Goal: Task Accomplishment & Management: Use online tool/utility

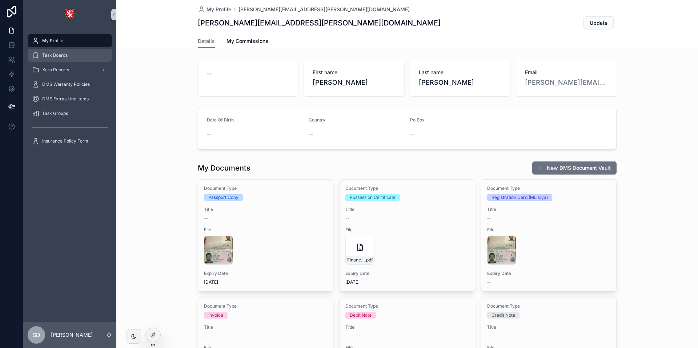
click at [69, 54] on div "Task Boards" at bounding box center [70, 55] width 76 height 12
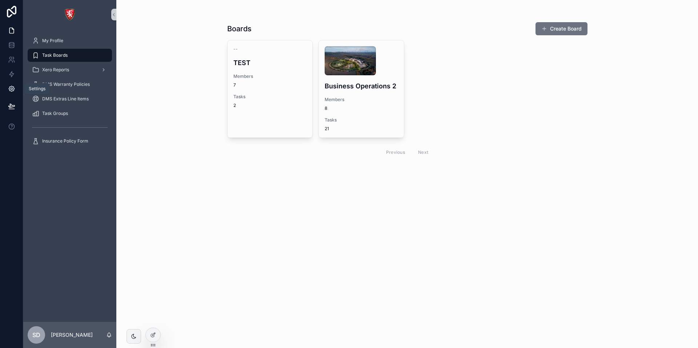
click at [11, 91] on icon at bounding box center [11, 88] width 5 height 5
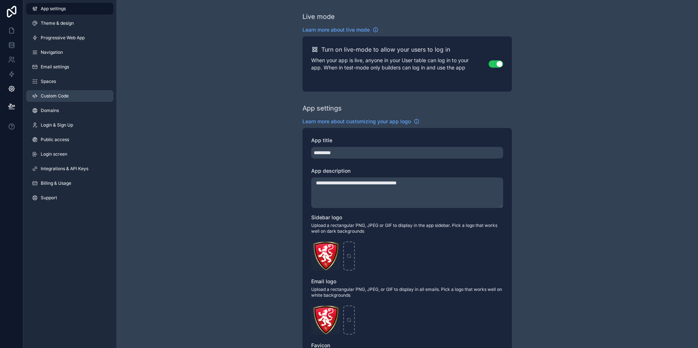
click at [65, 98] on span "Custom Code" at bounding box center [55, 96] width 28 height 6
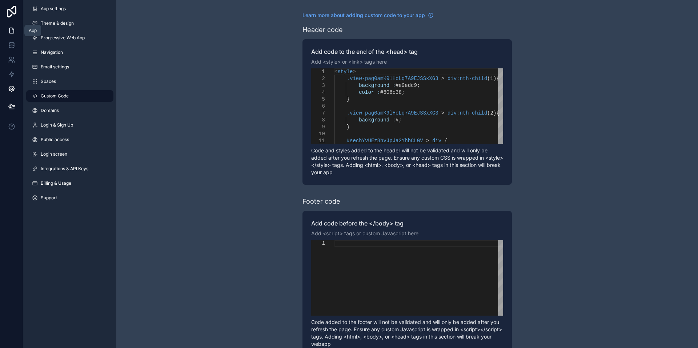
click at [8, 30] on icon at bounding box center [11, 30] width 7 height 7
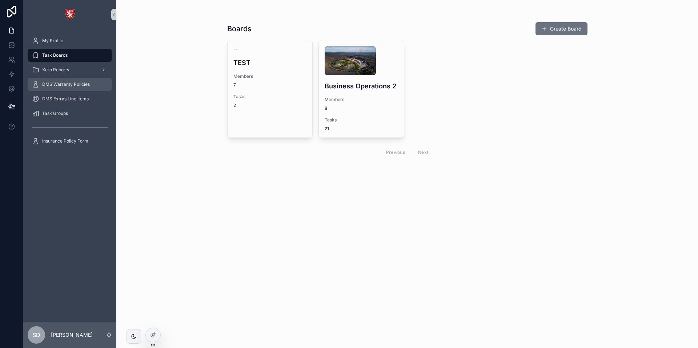
click at [70, 88] on div "DMS Warranty Policies" at bounding box center [70, 85] width 76 height 12
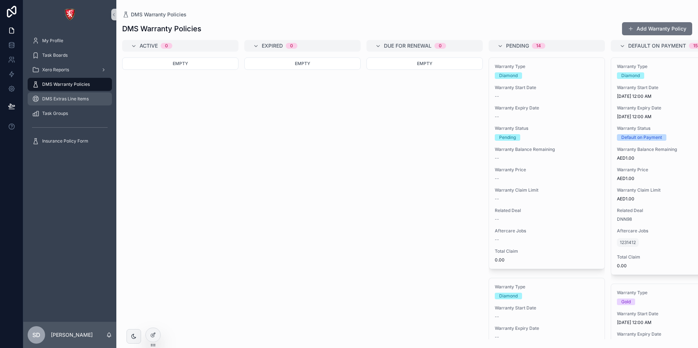
click at [72, 95] on div "DMS Extras Line Items" at bounding box center [70, 99] width 76 height 12
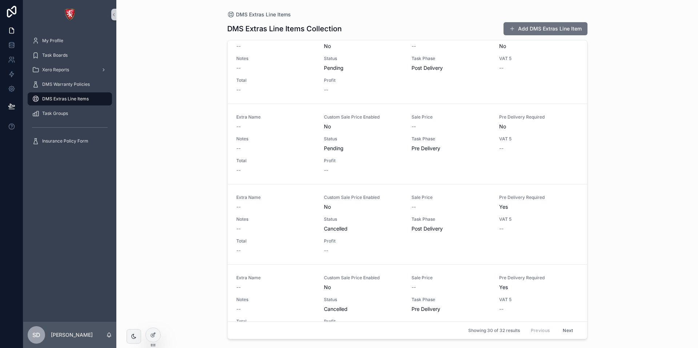
scroll to position [509, 0]
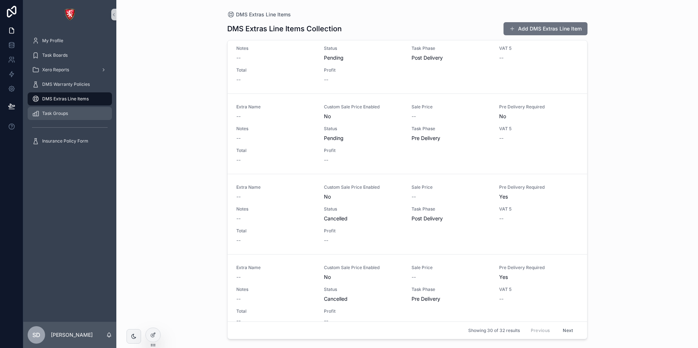
click at [54, 117] on div "Task Groups" at bounding box center [70, 114] width 76 height 12
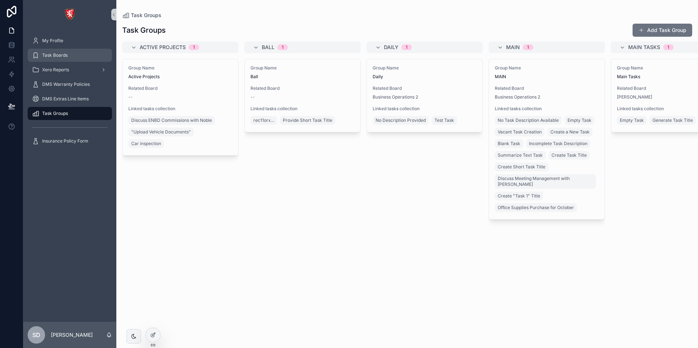
click at [64, 59] on div "Task Boards" at bounding box center [70, 55] width 76 height 12
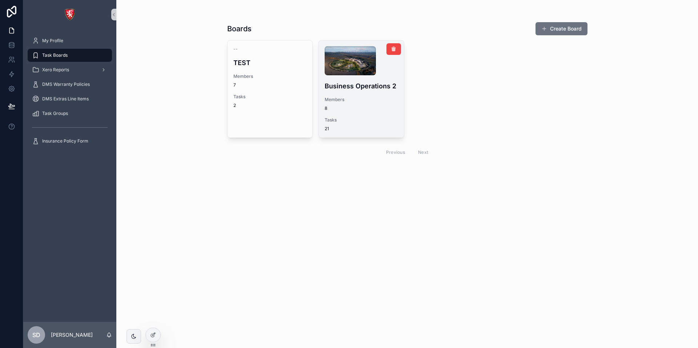
click at [349, 104] on div "Members 8" at bounding box center [361, 104] width 73 height 15
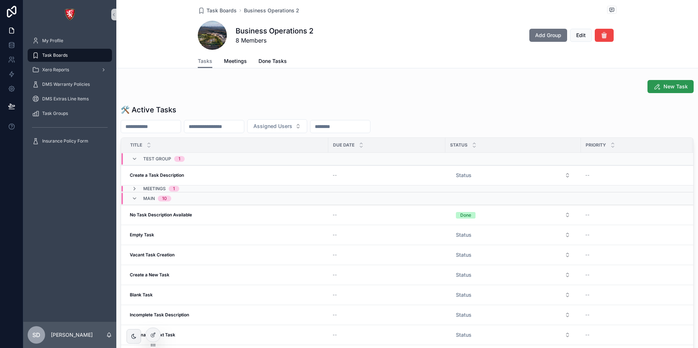
click at [666, 88] on span "New Task" at bounding box center [676, 86] width 24 height 7
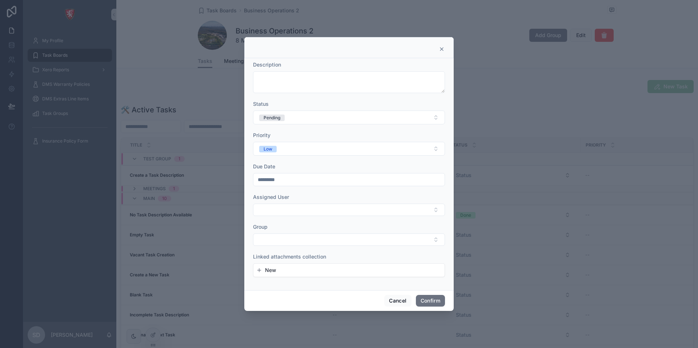
click at [442, 49] on icon at bounding box center [441, 49] width 3 height 3
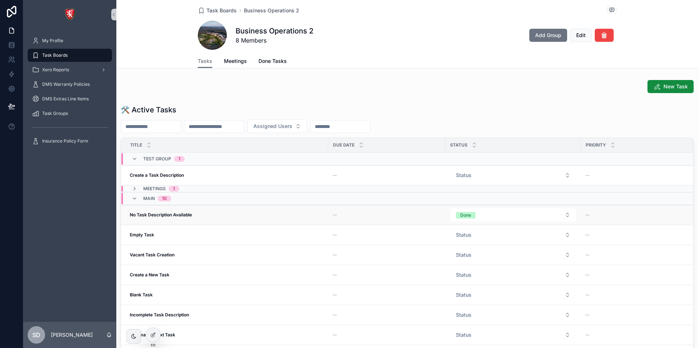
click at [180, 217] on strong "No Task Description Available" at bounding box center [161, 214] width 62 height 5
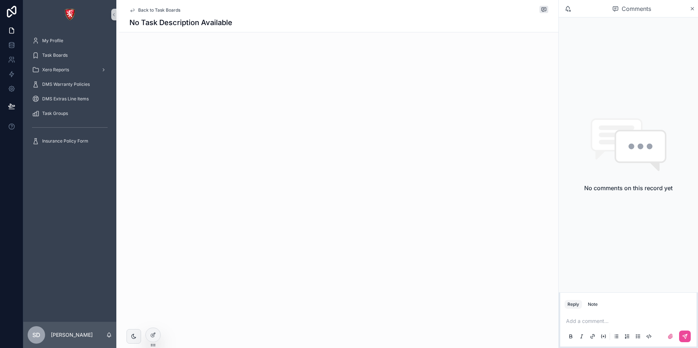
click at [154, 10] on span "Back to Task Boards" at bounding box center [159, 10] width 42 height 6
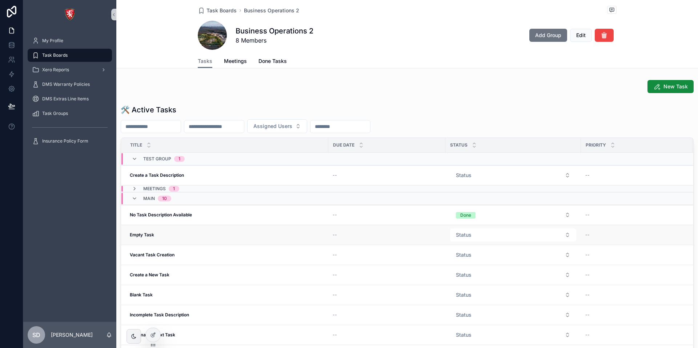
click at [159, 233] on div "Empty Task Empty Task" at bounding box center [227, 235] width 194 height 6
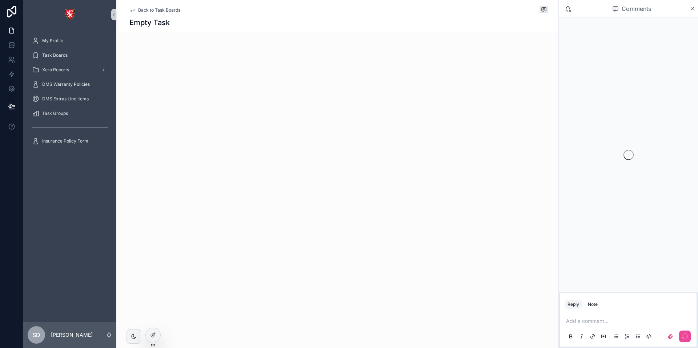
click at [159, 10] on span "Back to Task Boards" at bounding box center [159, 10] width 42 height 6
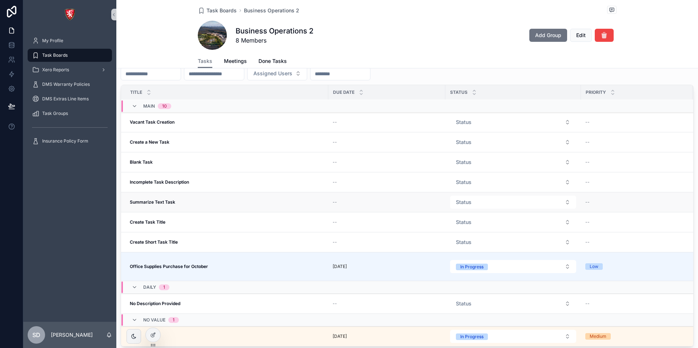
scroll to position [73, 0]
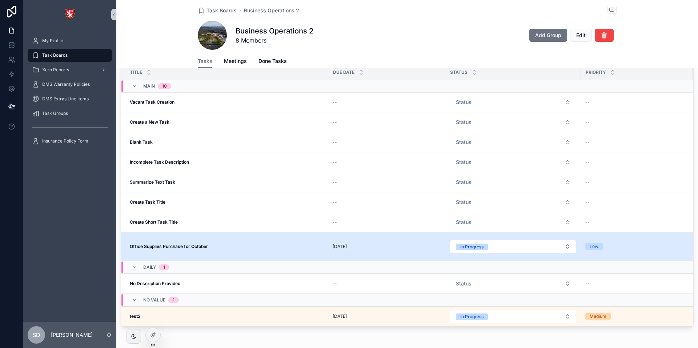
click at [240, 244] on div "Office Supplies Purchase for October Office Supplies Purchase for October" at bounding box center [227, 247] width 194 height 6
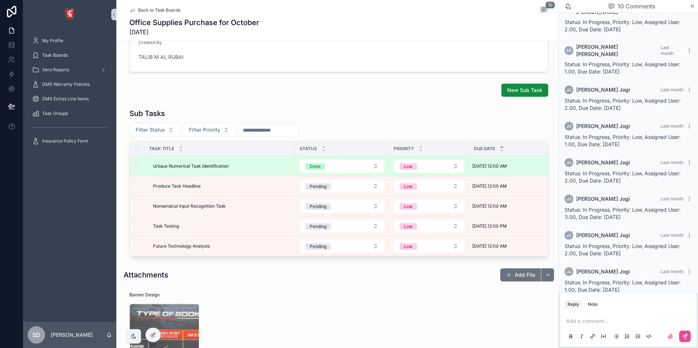
click at [259, 167] on div "Unique Numerical Task Identification Unique Numerical Task Identification" at bounding box center [221, 166] width 137 height 6
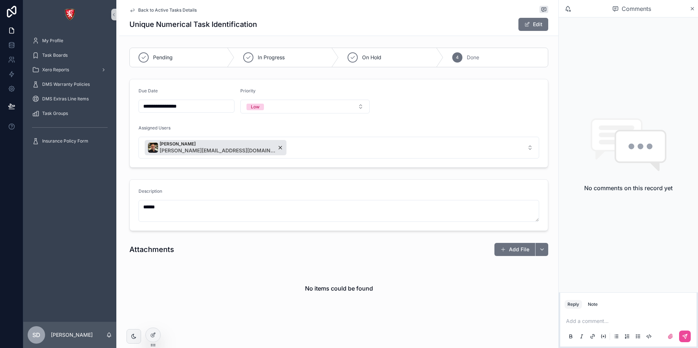
click at [166, 8] on span "Back to Active Tasks Details" at bounding box center [167, 10] width 59 height 6
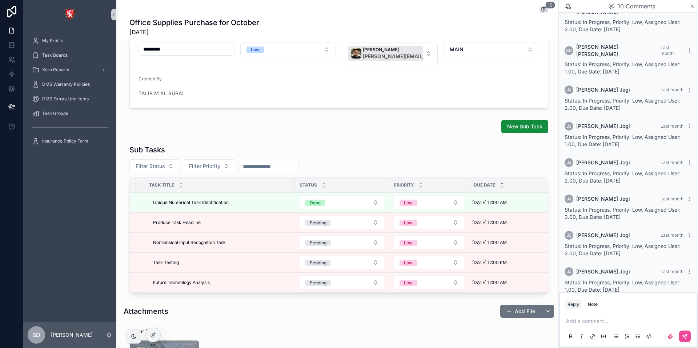
click at [205, 302] on div "**********" at bounding box center [338, 193] width 439 height 498
drag, startPoint x: 206, startPoint y: 302, endPoint x: 448, endPoint y: 303, distance: 241.9
click at [448, 303] on div "**********" at bounding box center [338, 193] width 439 height 498
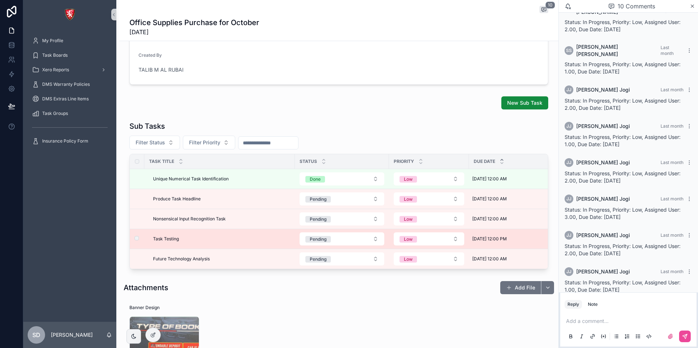
scroll to position [142, 0]
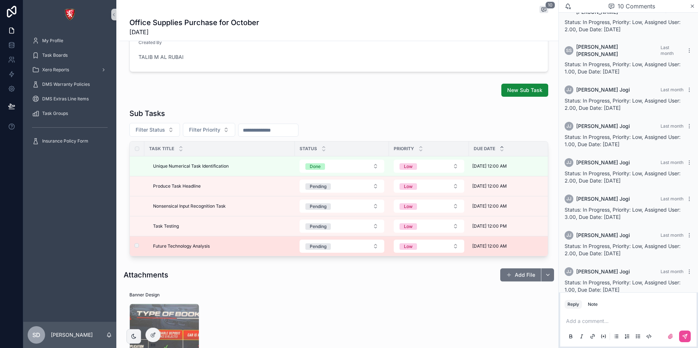
click at [243, 249] on div "Future Technology Analysis Future Technology Analysis" at bounding box center [221, 246] width 137 height 6
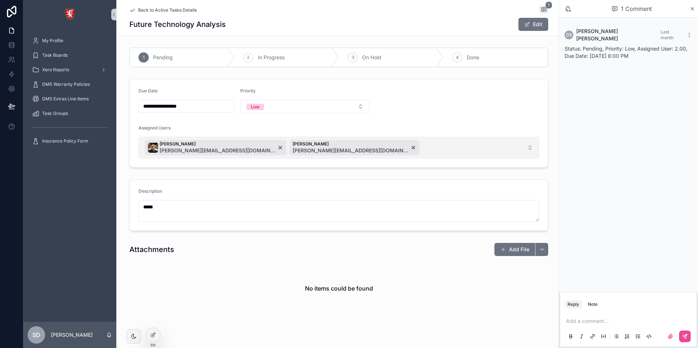
click at [367, 147] on button "[PERSON_NAME] [PERSON_NAME][EMAIL_ADDRESS][DOMAIN_NAME] [PERSON_NAME] [PERSON_N…" at bounding box center [339, 148] width 401 height 22
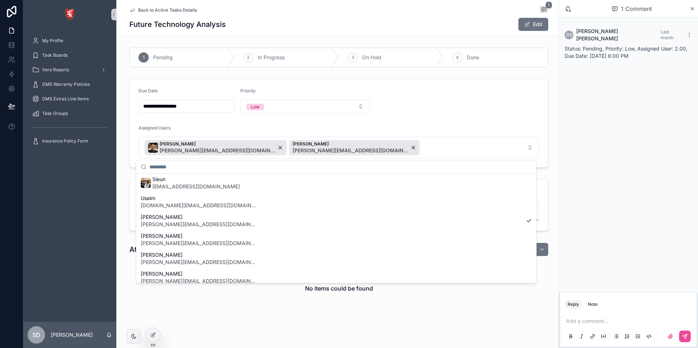
scroll to position [113, 0]
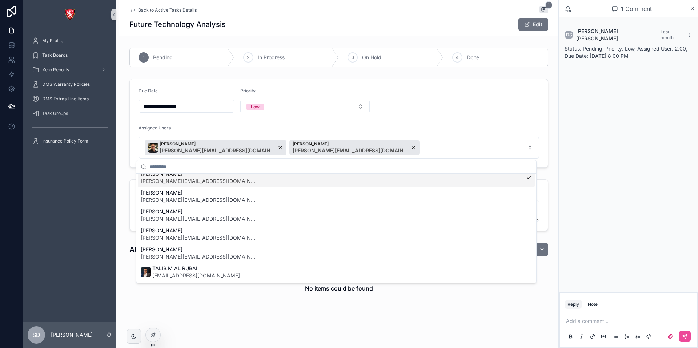
click at [344, 130] on div "Assigned Users" at bounding box center [339, 129] width 401 height 9
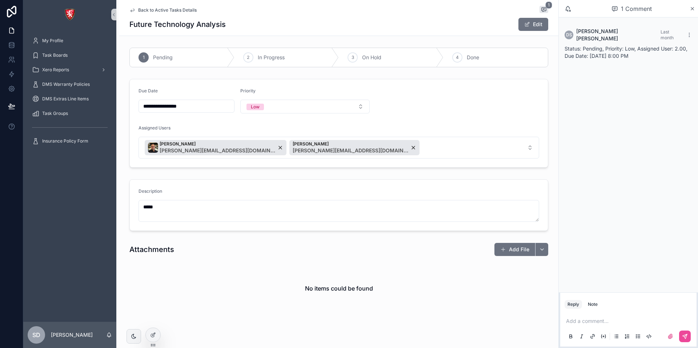
click at [155, 8] on span "Back to Active Tasks Details" at bounding box center [167, 10] width 59 height 6
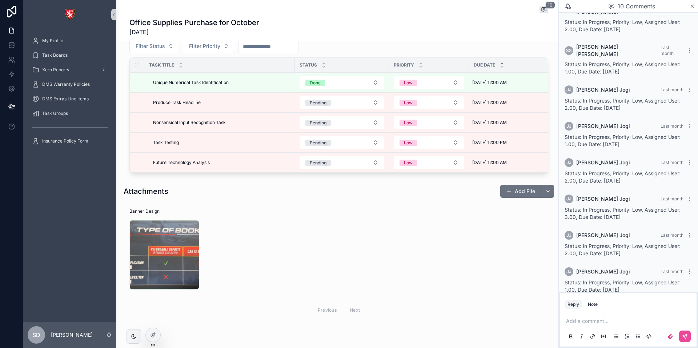
scroll to position [179, 0]
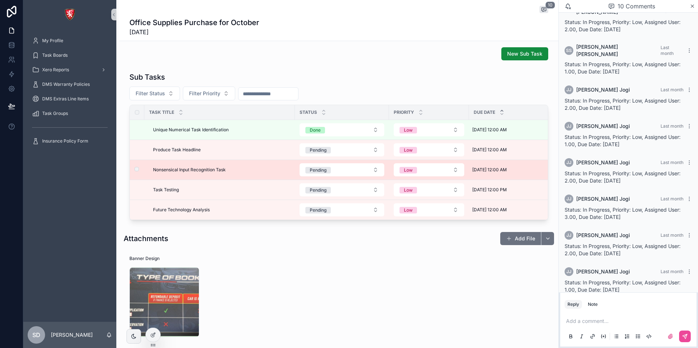
click at [172, 169] on span "Nonsensical Input Recognition Task" at bounding box center [189, 170] width 73 height 6
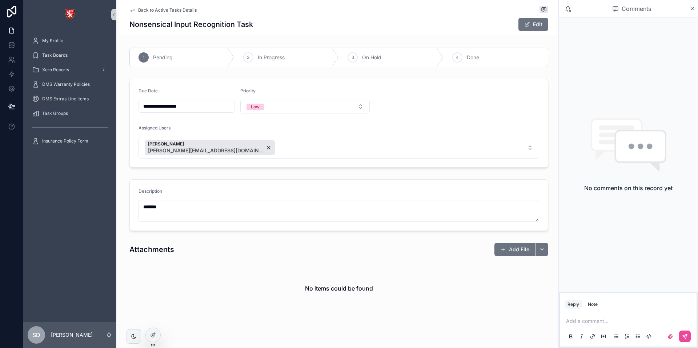
click at [160, 7] on span "Back to Active Tasks Details" at bounding box center [167, 10] width 59 height 6
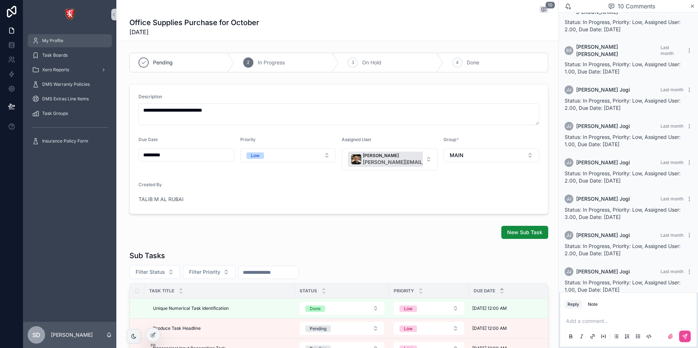
click at [62, 43] on span "My Profile" at bounding box center [52, 41] width 21 height 6
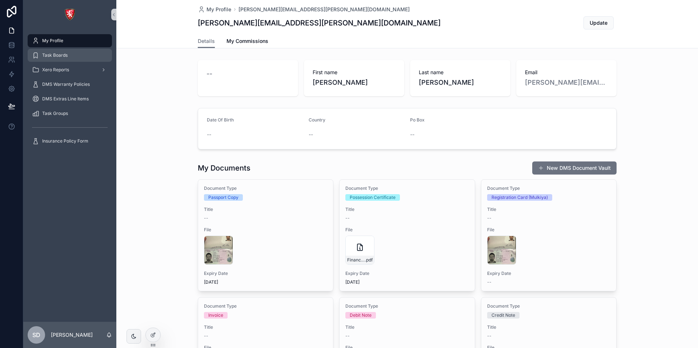
click at [66, 58] on div "Task Boards" at bounding box center [70, 55] width 76 height 12
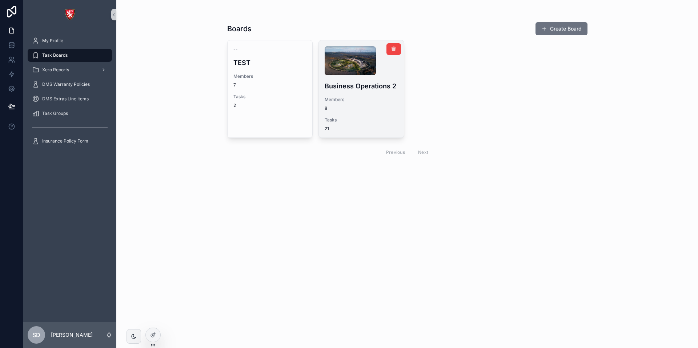
click at [371, 90] on h4 "Business Operations 2" at bounding box center [361, 86] width 73 height 10
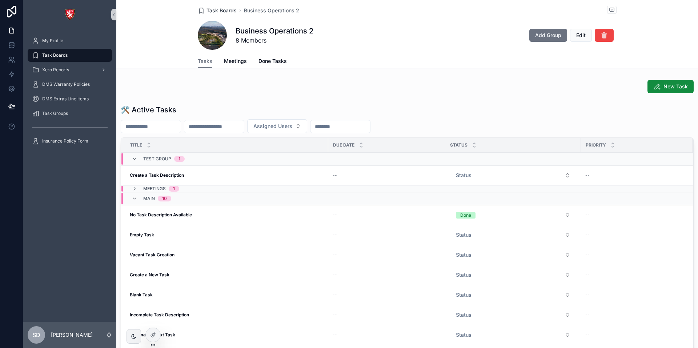
click at [220, 11] on span "Task Boards" at bounding box center [222, 10] width 30 height 7
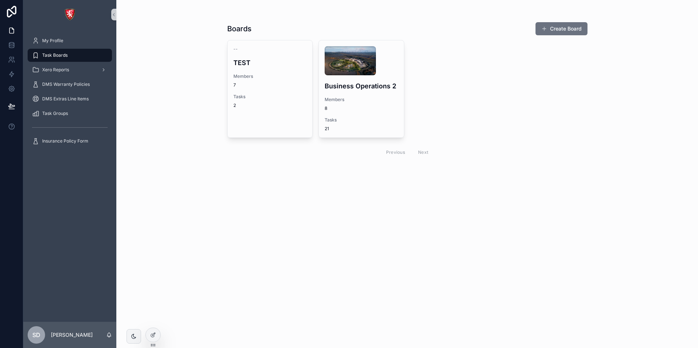
click at [346, 86] on h4 "Business Operations 2" at bounding box center [361, 86] width 73 height 10
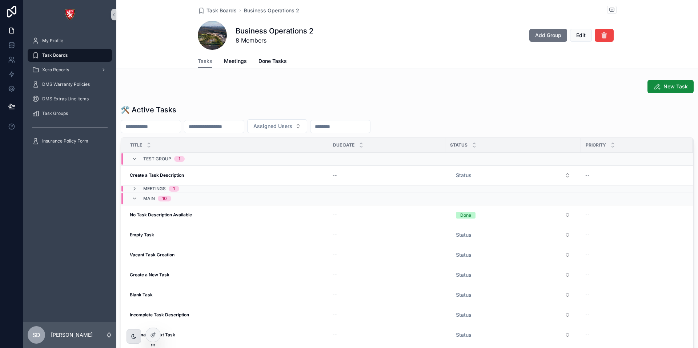
click at [133, 334] on icon "scrollable content" at bounding box center [134, 337] width 6 height 6
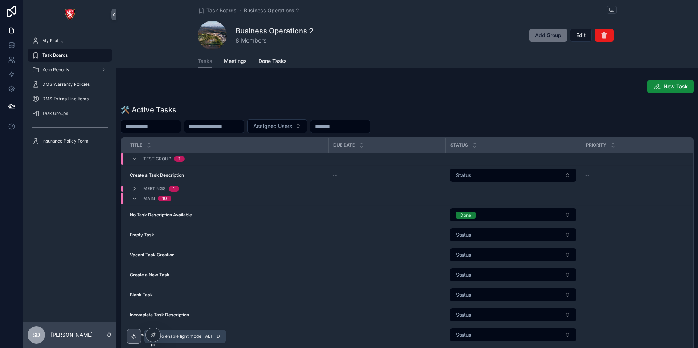
click at [133, 334] on icon "scrollable content" at bounding box center [134, 337] width 6 height 6
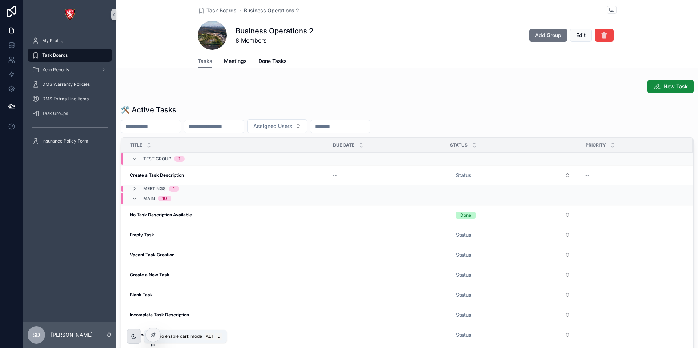
click at [133, 334] on icon "scrollable content" at bounding box center [134, 337] width 6 height 6
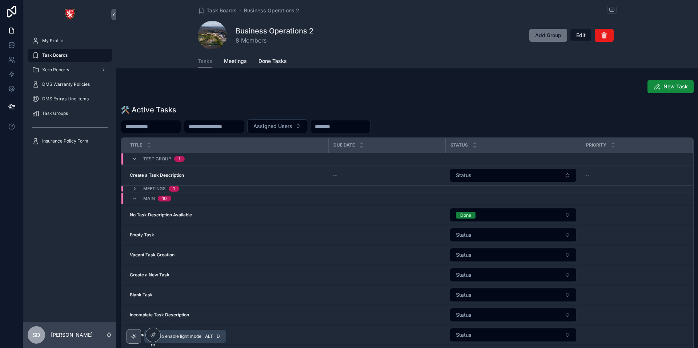
click at [133, 334] on icon "scrollable content" at bounding box center [134, 337] width 6 height 6
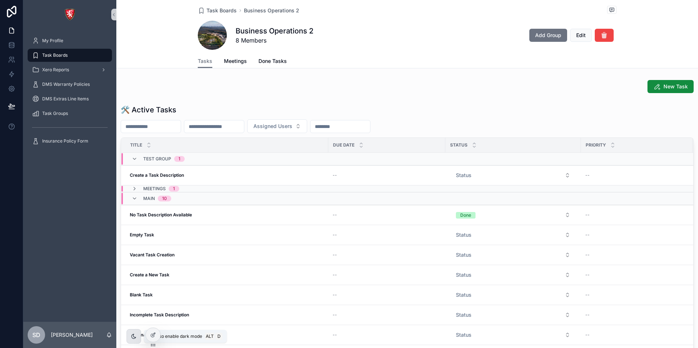
click at [133, 334] on icon "scrollable content" at bounding box center [134, 337] width 6 height 6
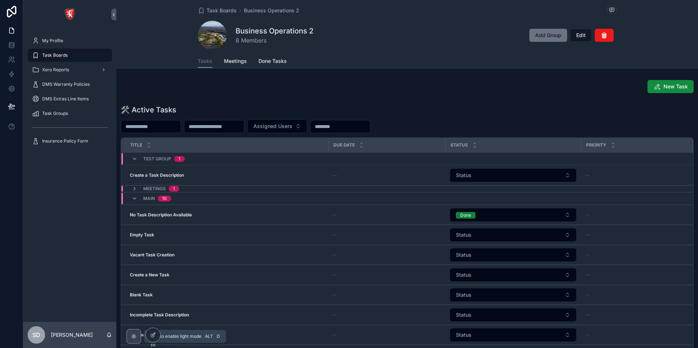
click at [133, 334] on icon "scrollable content" at bounding box center [134, 337] width 6 height 6
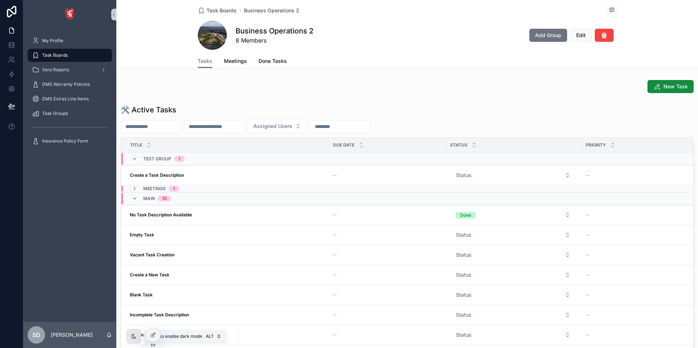
click at [133, 334] on icon "scrollable content" at bounding box center [134, 337] width 6 height 6
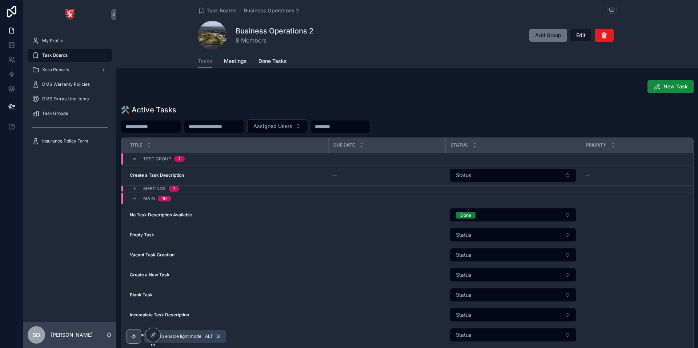
click at [133, 334] on icon "scrollable content" at bounding box center [134, 337] width 6 height 6
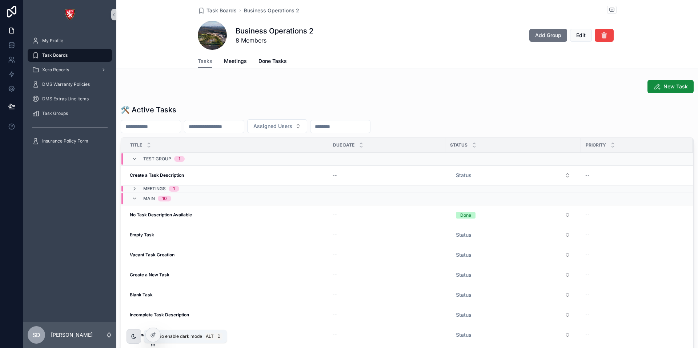
click at [133, 335] on icon "scrollable content" at bounding box center [134, 337] width 6 height 6
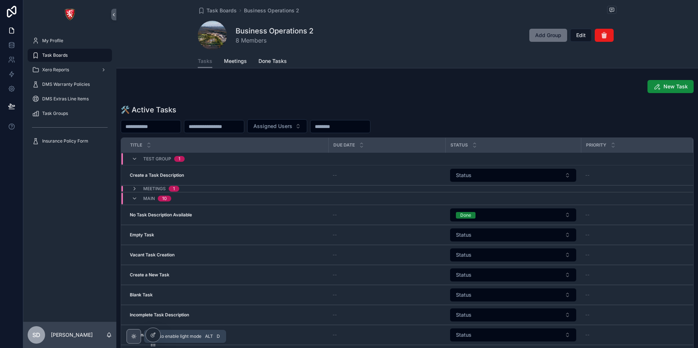
click at [131, 337] on div "scrollable content" at bounding box center [134, 336] width 7 height 7
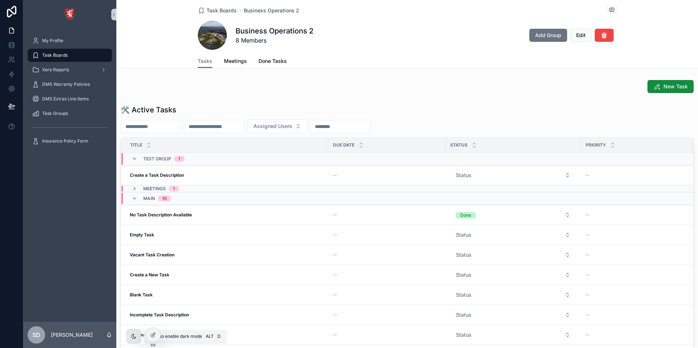
click at [131, 337] on div "scrollable content" at bounding box center [134, 336] width 7 height 7
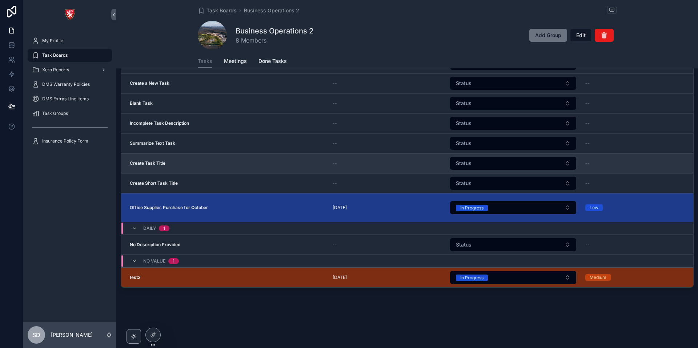
scroll to position [112, 0]
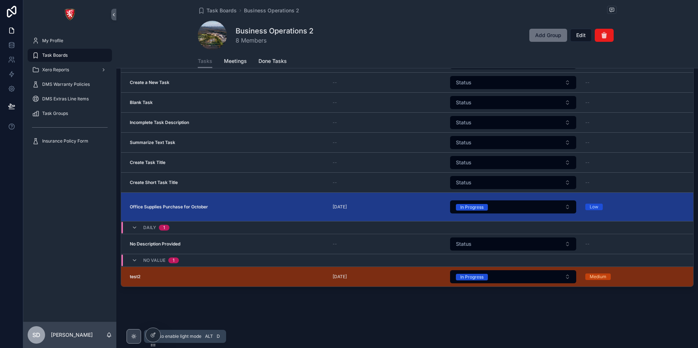
click at [132, 335] on icon "scrollable content" at bounding box center [134, 336] width 4 height 4
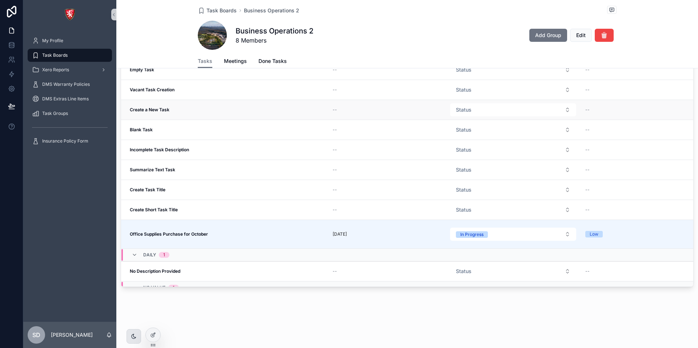
scroll to position [0, 0]
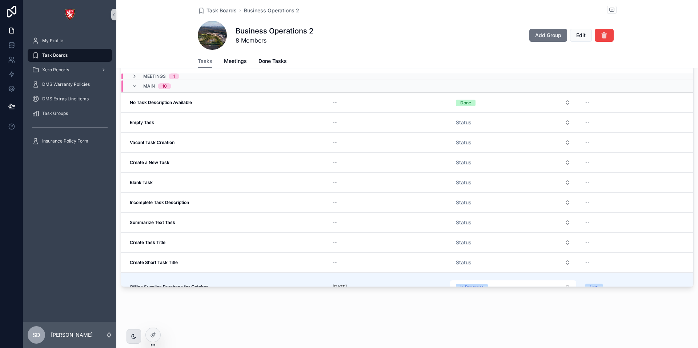
click at [132, 338] on icon "scrollable content" at bounding box center [134, 336] width 4 height 4
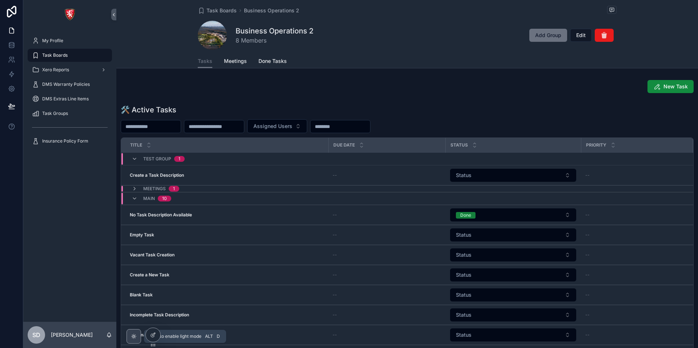
click at [134, 336] on icon "scrollable content" at bounding box center [134, 337] width 6 height 6
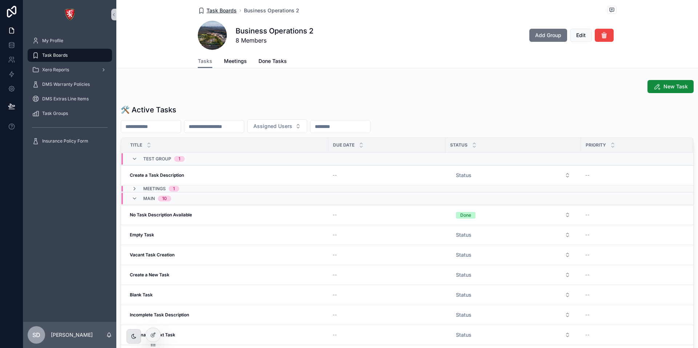
click at [221, 9] on span "Task Boards" at bounding box center [222, 10] width 30 height 7
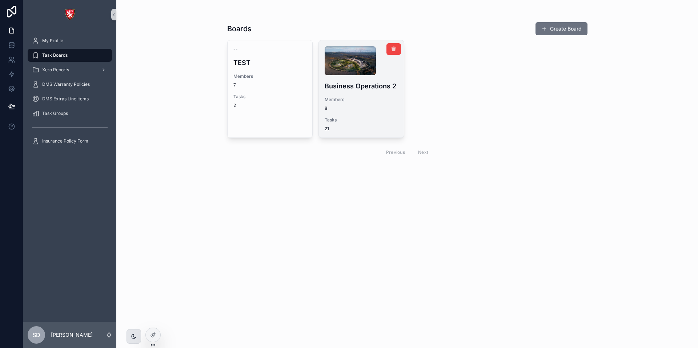
click at [381, 78] on div "Business Operations 2 Members 8 Tasks 21" at bounding box center [361, 88] width 85 height 97
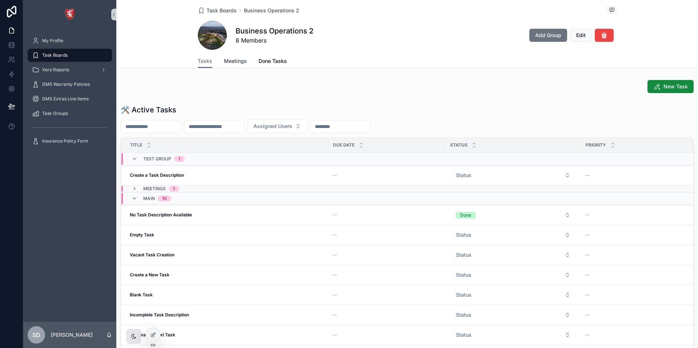
click at [228, 61] on span "Meetings" at bounding box center [235, 60] width 23 height 7
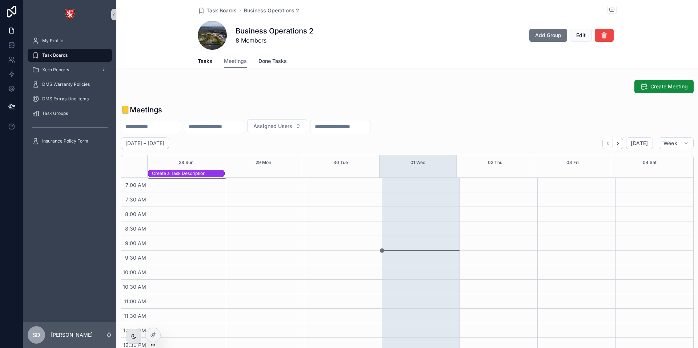
click at [271, 62] on span "Done Tasks" at bounding box center [273, 60] width 28 height 7
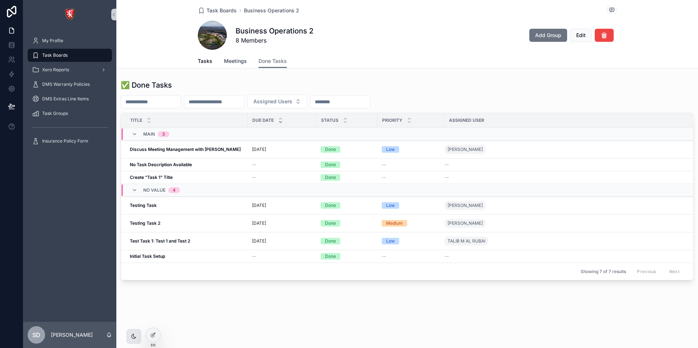
click at [231, 63] on span "Meetings" at bounding box center [235, 60] width 23 height 7
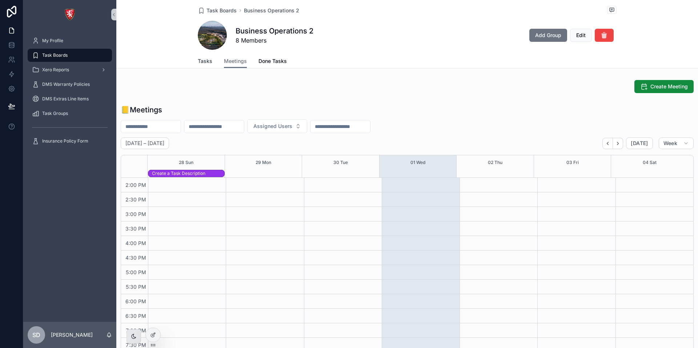
click at [202, 61] on span "Tasks" at bounding box center [205, 60] width 15 height 7
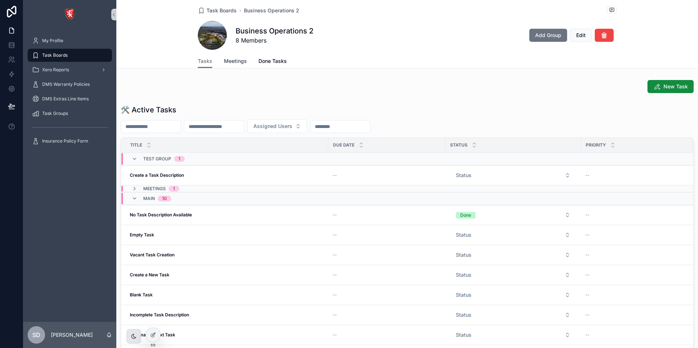
click at [231, 64] on span "Meetings" at bounding box center [235, 60] width 23 height 7
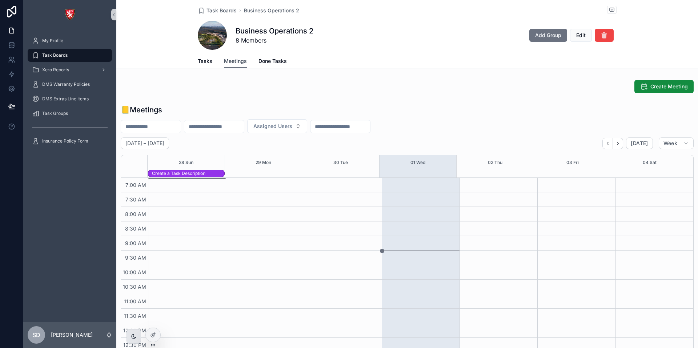
scroll to position [204, 0]
click at [265, 62] on span "Done Tasks" at bounding box center [273, 60] width 28 height 7
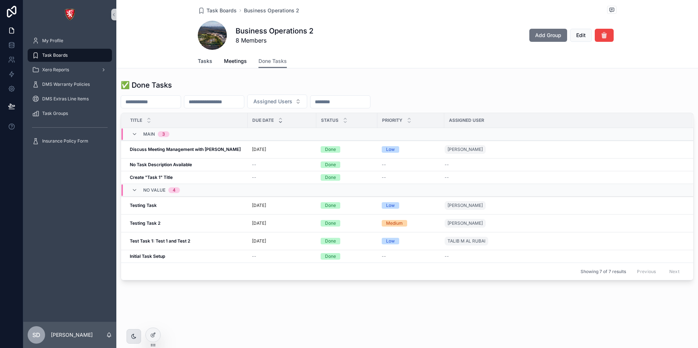
click at [205, 62] on span "Tasks" at bounding box center [205, 60] width 15 height 7
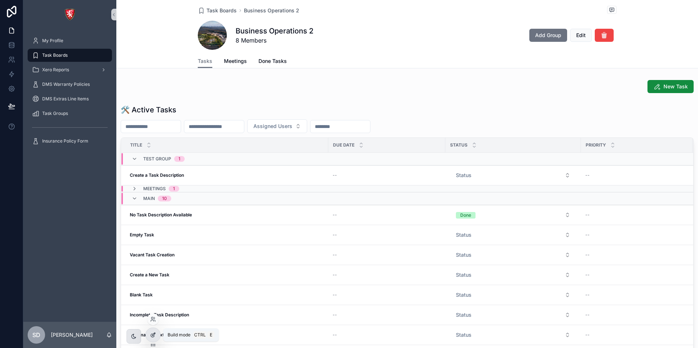
click at [154, 335] on icon at bounding box center [153, 334] width 3 height 3
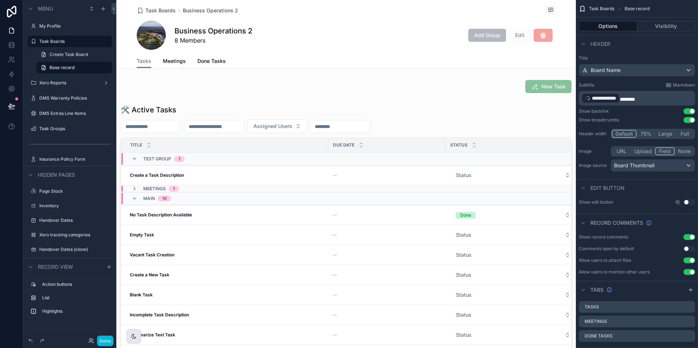
click at [335, 25] on div "Business Operations 2 8 Members Add Group Edit" at bounding box center [346, 35] width 419 height 29
click at [329, 28] on div "Business Operations 2 8 Members Add Group Edit" at bounding box center [346, 35] width 419 height 29
click at [603, 7] on span "Task Boards" at bounding box center [601, 9] width 25 height 6
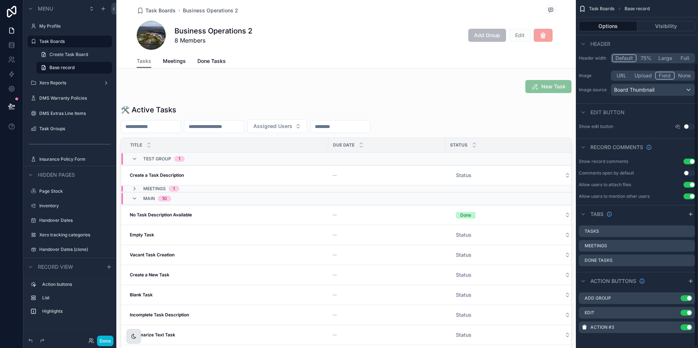
scroll to position [78, 0]
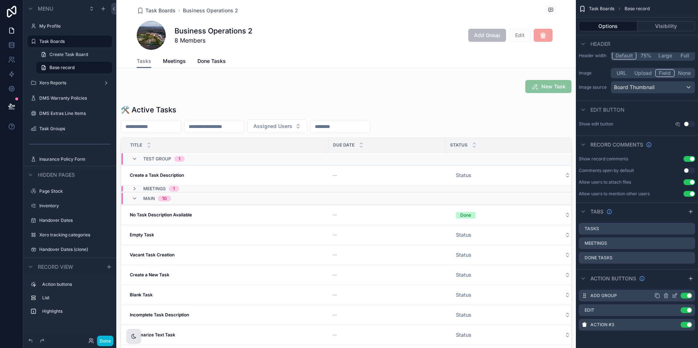
click at [674, 296] on icon "scrollable content" at bounding box center [675, 295] width 3 height 3
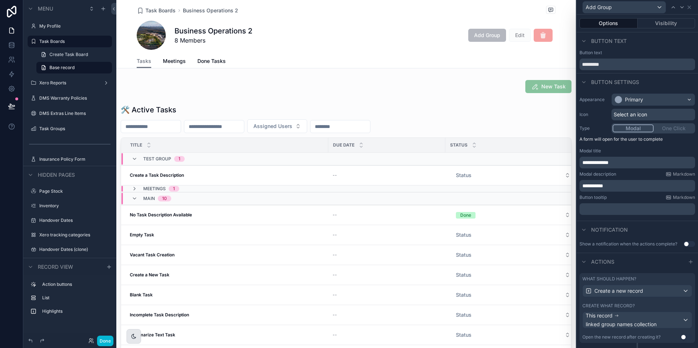
click at [628, 114] on span "Select an icon" at bounding box center [630, 114] width 33 height 7
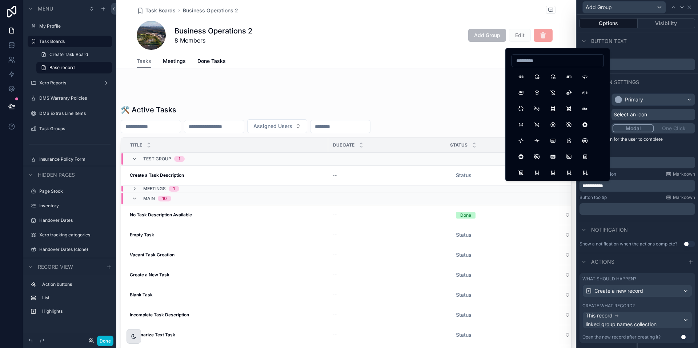
click at [539, 62] on input at bounding box center [558, 61] width 92 height 10
type input "*"
type input "****"
click at [537, 126] on button "PencilPlus" at bounding box center [537, 124] width 13 height 13
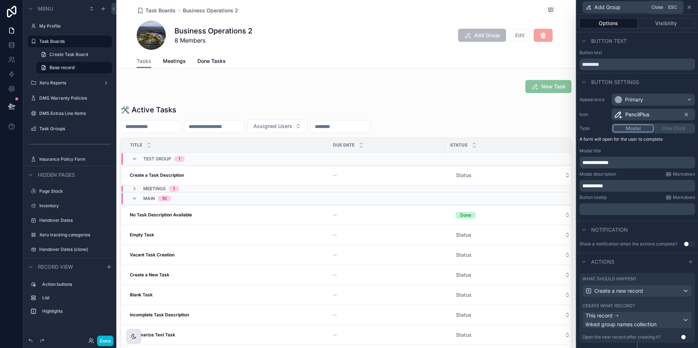
click at [692, 6] on icon at bounding box center [690, 7] width 6 height 6
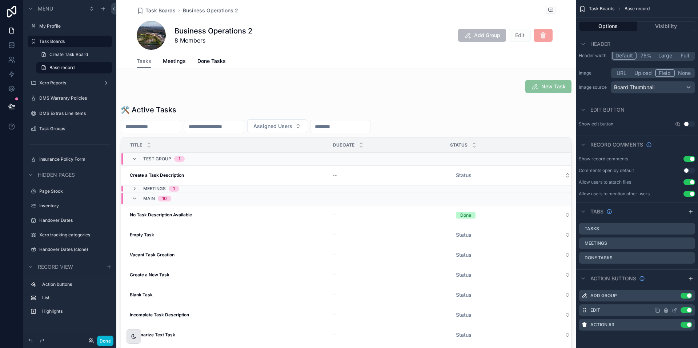
click at [677, 311] on icon "scrollable content" at bounding box center [675, 310] width 6 height 6
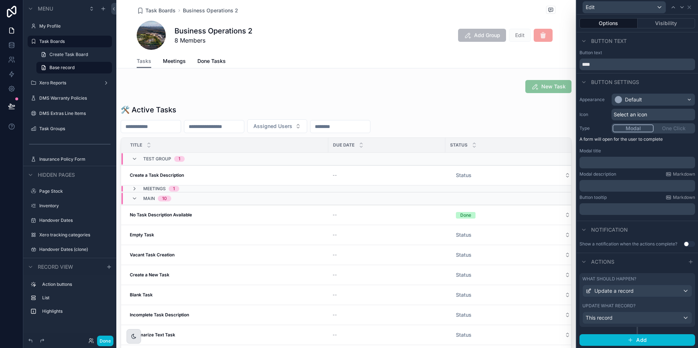
click at [629, 114] on span "Select an icon" at bounding box center [630, 114] width 33 height 7
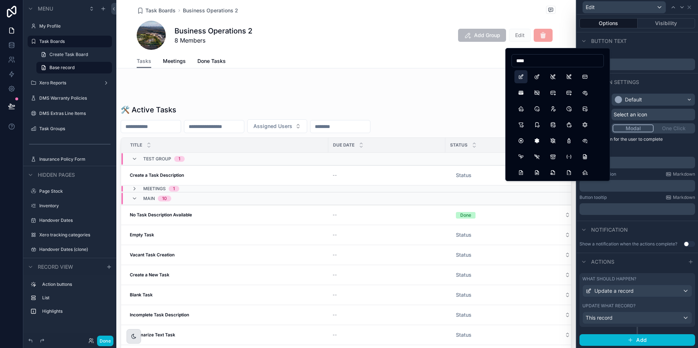
type input "****"
click at [523, 76] on button "Edit" at bounding box center [521, 76] width 13 height 13
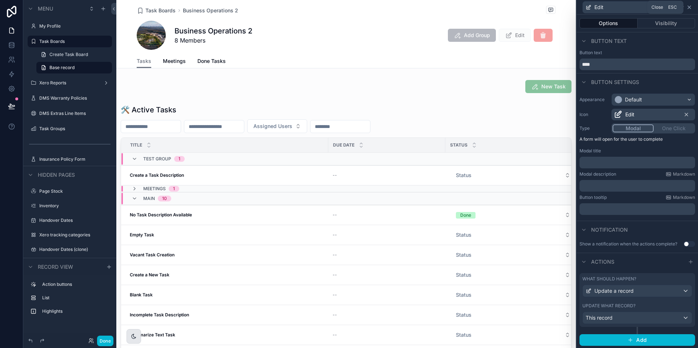
click at [691, 5] on icon at bounding box center [690, 7] width 6 height 6
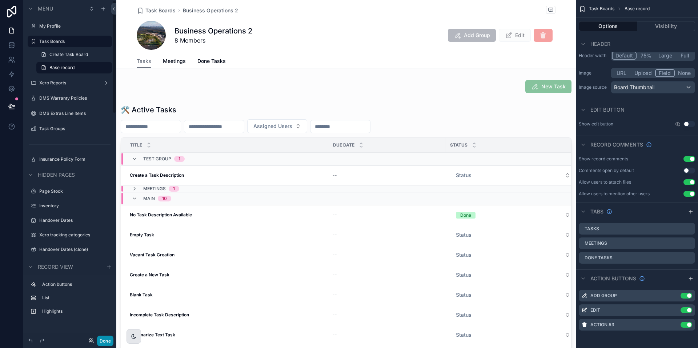
click at [107, 341] on button "Done" at bounding box center [105, 341] width 16 height 11
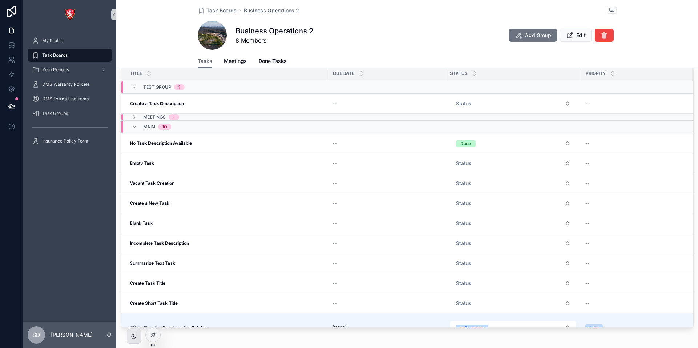
scroll to position [0, 0]
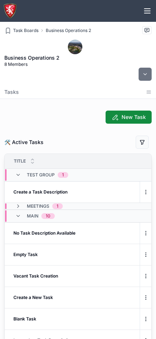
click at [147, 74] on button "scrollable content" at bounding box center [145, 74] width 13 height 13
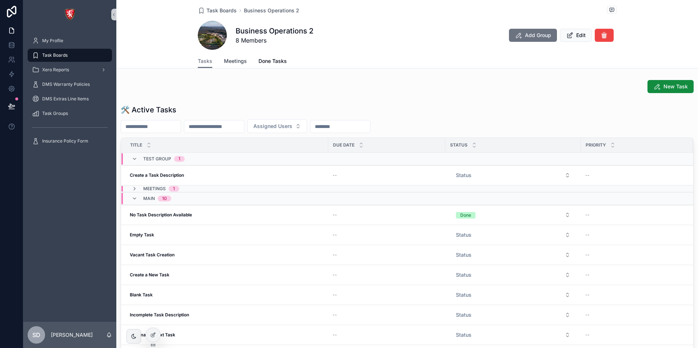
click at [228, 63] on span "Meetings" at bounding box center [235, 60] width 23 height 7
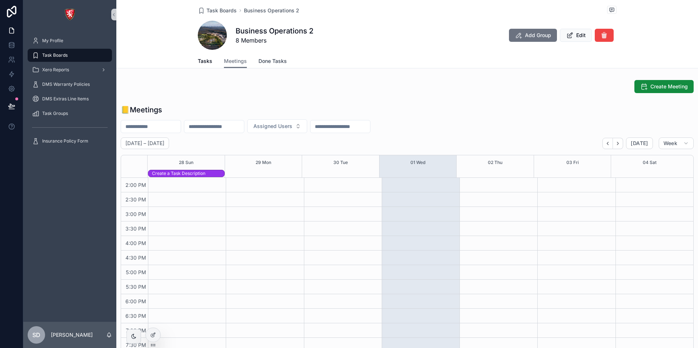
click at [265, 63] on span "Done Tasks" at bounding box center [273, 60] width 28 height 7
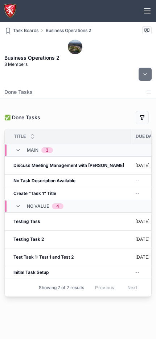
click at [149, 93] on icon "scrollable content" at bounding box center [149, 93] width 4 height 0
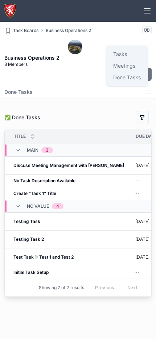
click at [127, 53] on span "Tasks" at bounding box center [120, 54] width 14 height 7
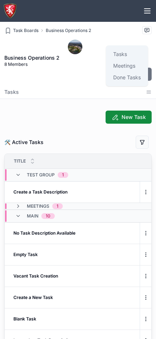
click at [65, 91] on div "Tasks" at bounding box center [78, 91] width 148 height 13
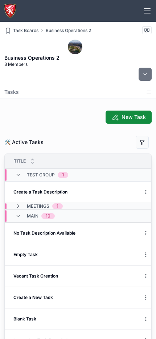
click at [148, 93] on icon "scrollable content" at bounding box center [149, 93] width 4 height 0
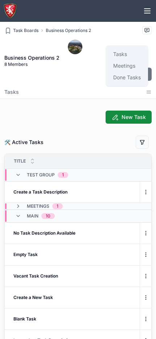
click at [130, 67] on span "Meetings" at bounding box center [124, 65] width 22 height 7
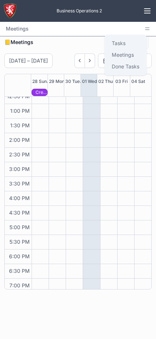
scroll to position [131, 0]
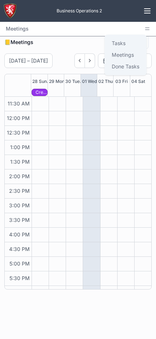
click at [71, 45] on div "📒Meetings" at bounding box center [50, 42] width 93 height 7
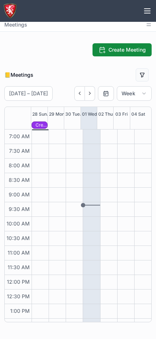
scroll to position [73, 0]
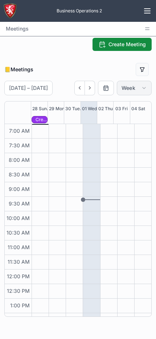
click at [135, 88] on span "Week" at bounding box center [129, 88] width 14 height 7
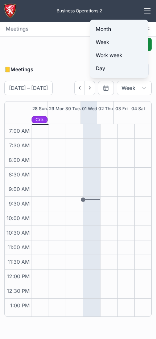
click at [109, 27] on span "Month" at bounding box center [103, 28] width 15 height 7
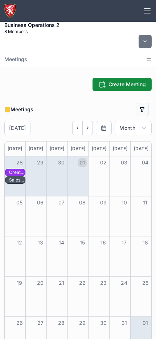
scroll to position [27, 0]
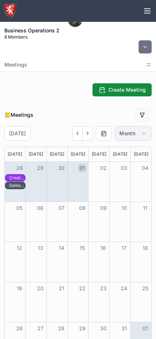
click at [140, 133] on button "Month" at bounding box center [133, 133] width 37 height 15
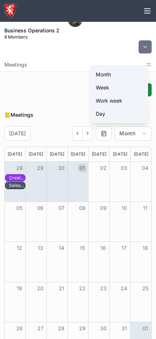
click at [109, 87] on span "Week" at bounding box center [102, 87] width 13 height 7
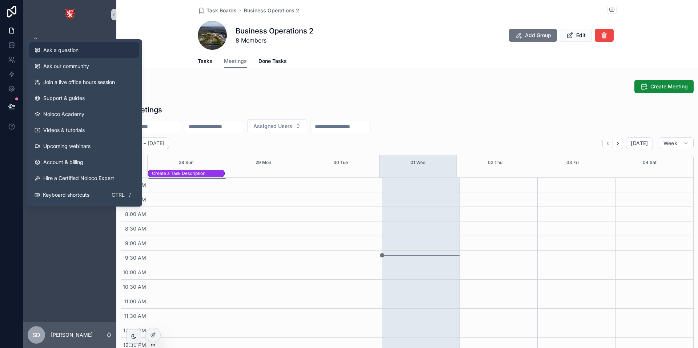
click at [76, 54] on button "Ask a question" at bounding box center [84, 50] width 111 height 16
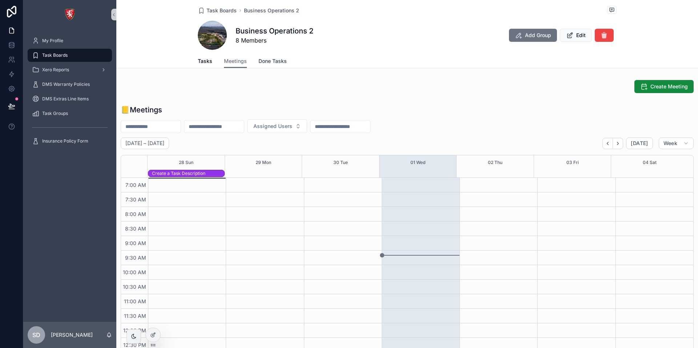
click at [270, 64] on span "Done Tasks" at bounding box center [273, 60] width 28 height 7
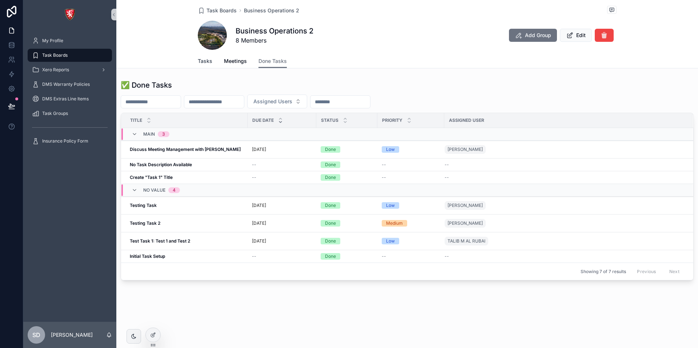
click at [202, 61] on span "Tasks" at bounding box center [205, 60] width 15 height 7
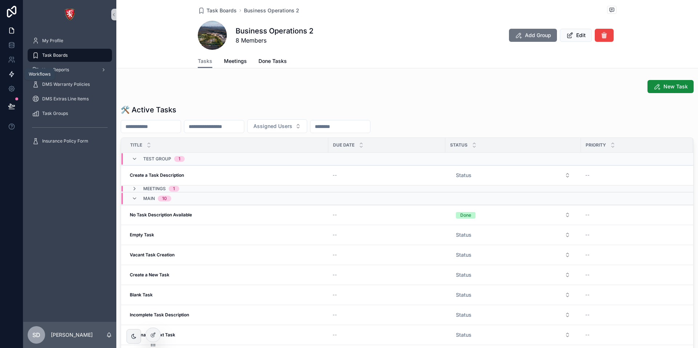
click at [13, 77] on icon at bounding box center [11, 74] width 7 height 7
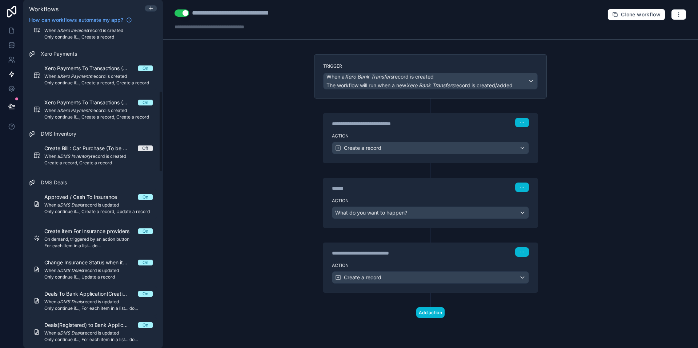
scroll to position [255, 0]
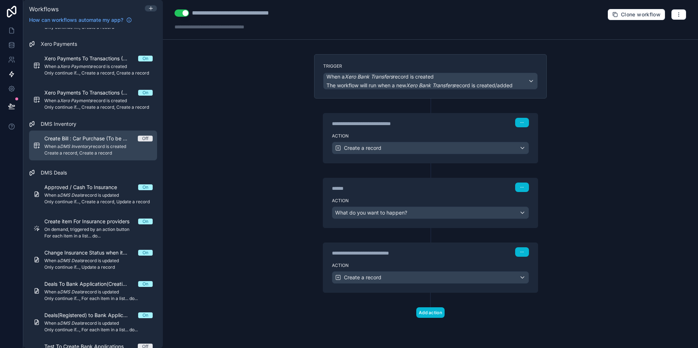
click at [119, 140] on span "Create Bill : Car Purchase (To be completed)" at bounding box center [90, 138] width 93 height 7
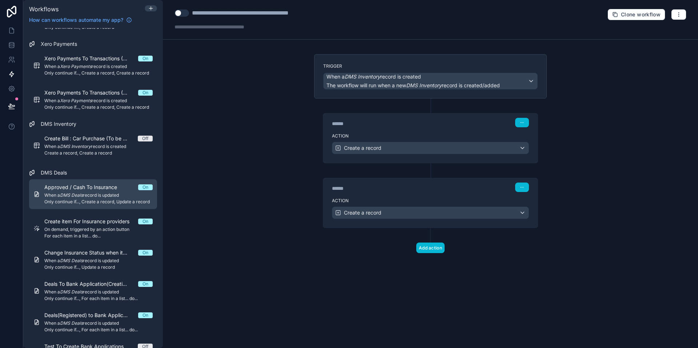
click at [92, 189] on span "Approved / Cash To Insurance" at bounding box center [84, 187] width 81 height 7
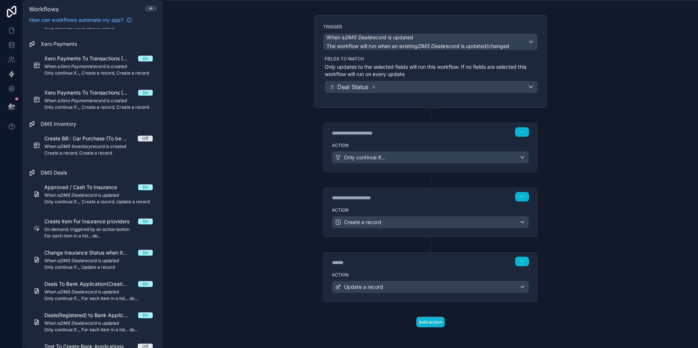
scroll to position [42, 0]
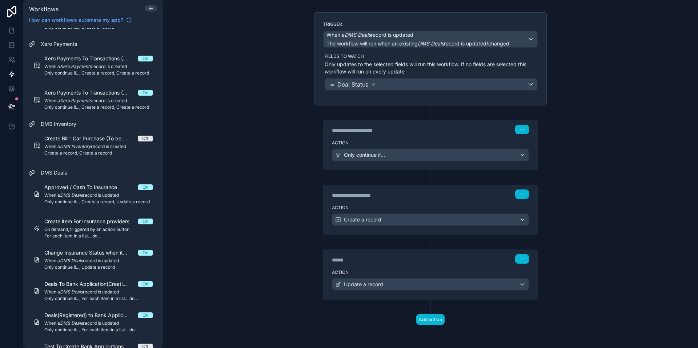
click at [418, 208] on label "Action" at bounding box center [430, 208] width 197 height 6
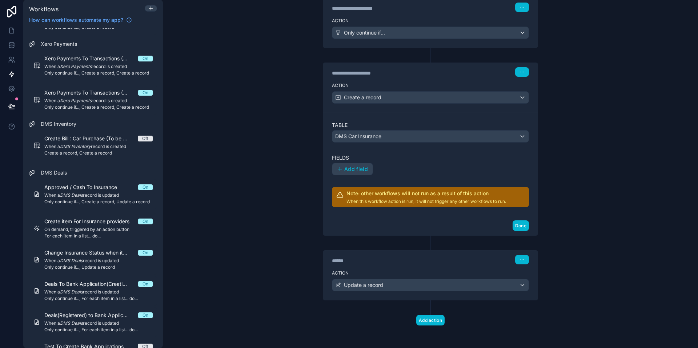
scroll to position [165, 0]
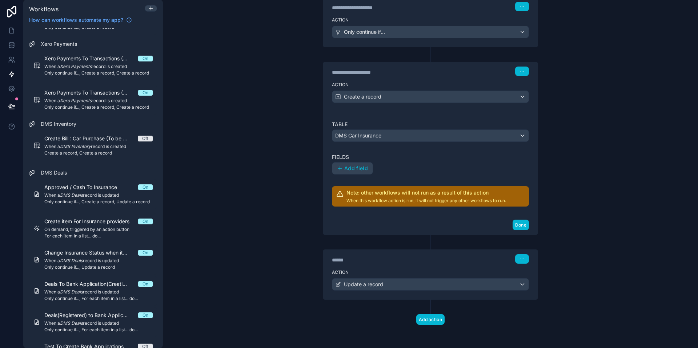
click at [388, 148] on div "Table DMS Car Insurance Fields Add field Note: other workflows will not run as …" at bounding box center [430, 164] width 197 height 86
click at [397, 274] on label "Action" at bounding box center [430, 273] width 197 height 6
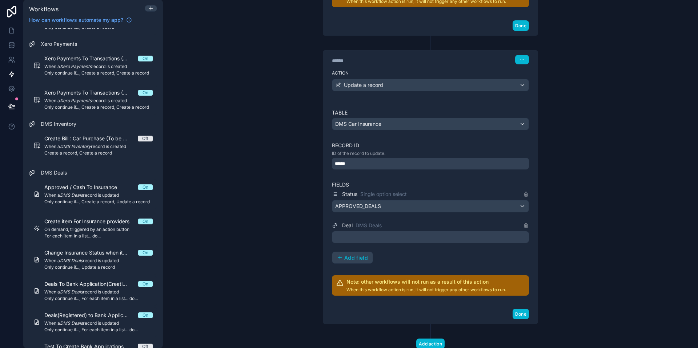
scroll to position [383, 0]
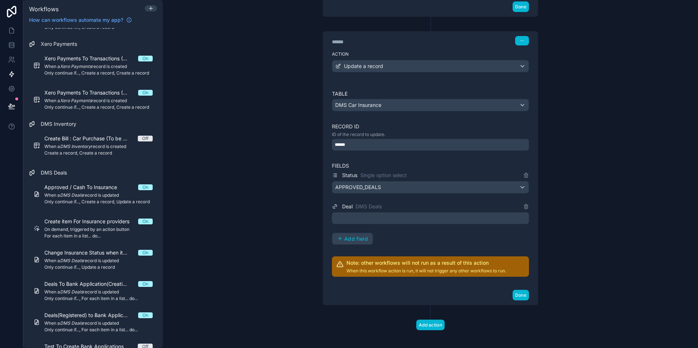
click at [425, 205] on div "Deal DMS Deals" at bounding box center [430, 206] width 197 height 9
click at [423, 166] on label "Fields" at bounding box center [430, 165] width 197 height 7
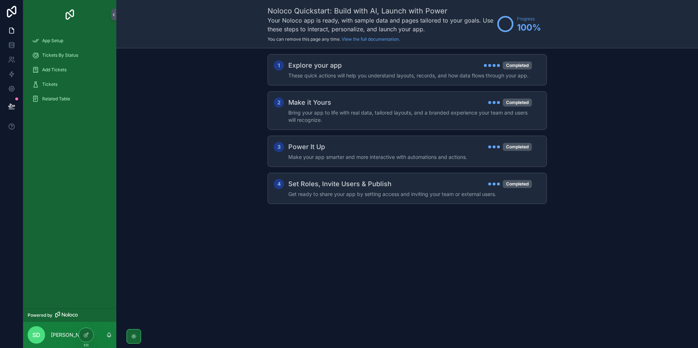
click at [70, 85] on div "Tickets" at bounding box center [70, 85] width 76 height 12
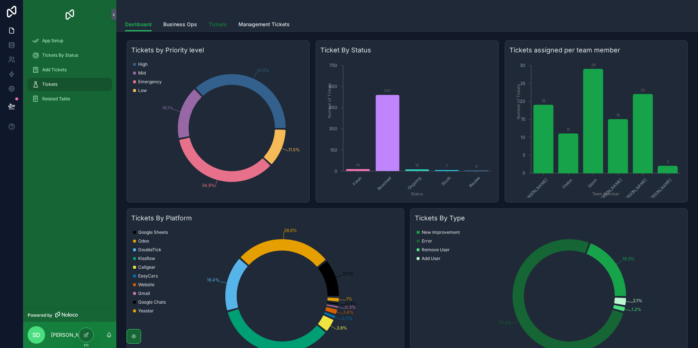
drag, startPoint x: 218, startPoint y: 27, endPoint x: 223, endPoint y: 25, distance: 5.6
click at [219, 27] on span "Tickets" at bounding box center [218, 24] width 18 height 7
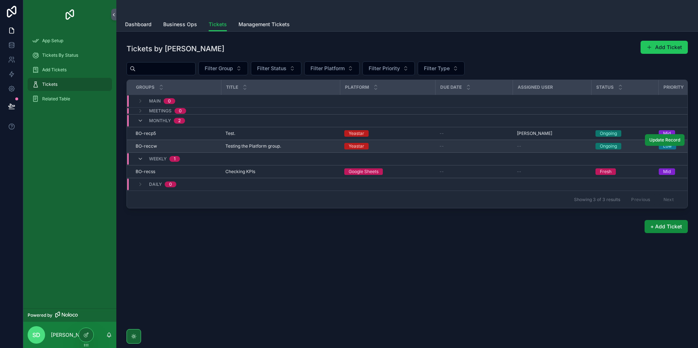
click at [308, 143] on td "Testing the Platform group. Testing the Platform group." at bounding box center [280, 146] width 119 height 13
click at [300, 146] on div "Testing the Platform group. Testing the Platform group." at bounding box center [281, 146] width 110 height 6
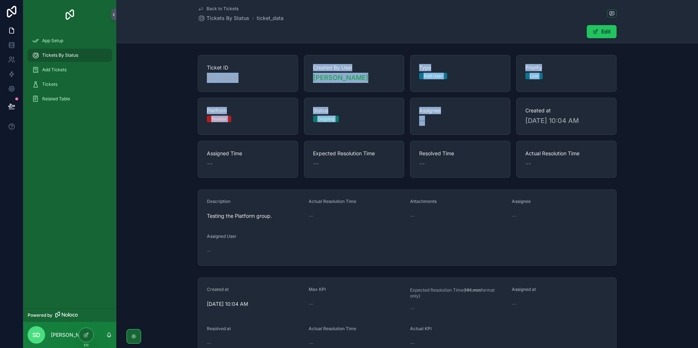
drag, startPoint x: 279, startPoint y: 90, endPoint x: 483, endPoint y: 132, distance: 208.3
click at [480, 132] on div "Ticket ID BO-reccw Created By User Samit Dhawal Type Add User Priority Low Plat…" at bounding box center [407, 116] width 419 height 123
click at [498, 133] on div "Assignee --" at bounding box center [460, 116] width 100 height 37
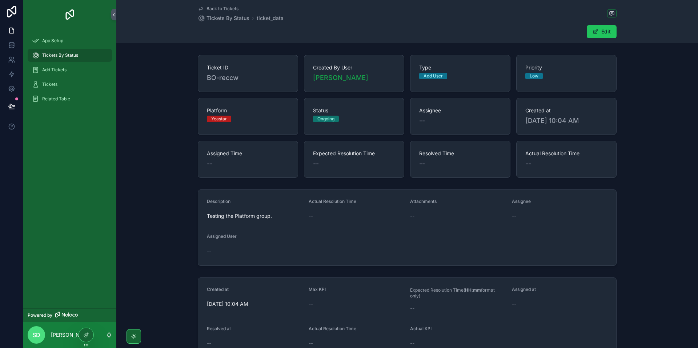
click at [176, 176] on div "Ticket ID BO-reccw Created By User Samit Dhawal Type Add User Priority Low Plat…" at bounding box center [407, 116] width 582 height 129
click at [655, 247] on div "Description Testing the Platform group. Actual Resolution Time -- Attachments -…" at bounding box center [407, 228] width 582 height 82
click at [298, 92] on div "Ticket ID BO-reccw Created By User Samit Dhawal Type Add User Priority Low Plat…" at bounding box center [407, 116] width 419 height 123
click at [298, 91] on div "Ticket ID BO-reccw Created By User Samit Dhawal Type Add User Priority Low Plat…" at bounding box center [407, 116] width 419 height 123
